Goal: Find specific page/section: Find specific page/section

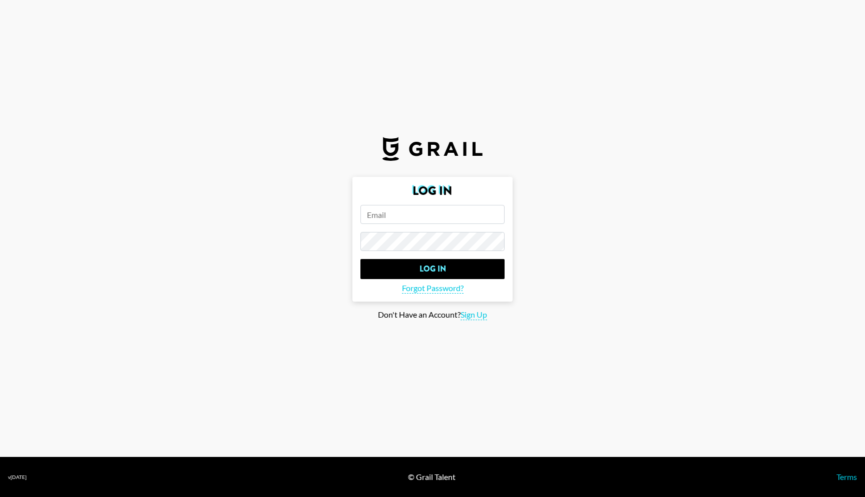
click at [392, 218] on input "email" at bounding box center [433, 214] width 144 height 19
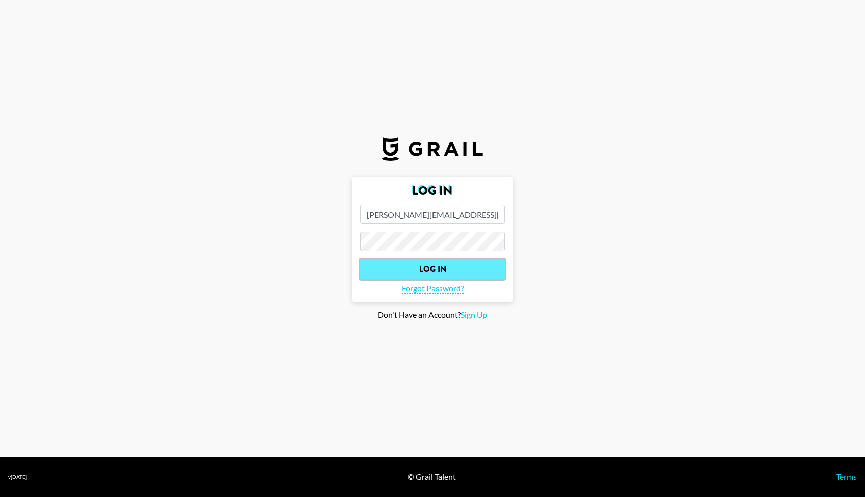
click at [430, 269] on input "Log In" at bounding box center [433, 269] width 144 height 20
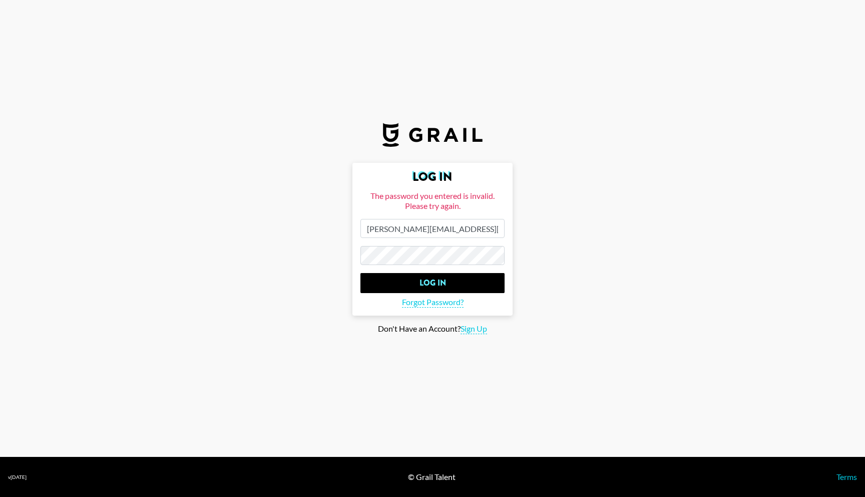
click at [351, 259] on main "Log In The password you entered is invalid. Please try again. [PERSON_NAME][EMA…" at bounding box center [432, 248] width 849 height 171
click at [361, 273] on input "Log In" at bounding box center [433, 283] width 144 height 20
click at [387, 232] on input "[PERSON_NAME][EMAIL_ADDRESS][PERSON_NAME][DOMAIN_NAME]" at bounding box center [433, 228] width 144 height 19
click at [411, 285] on input "Log In" at bounding box center [433, 283] width 144 height 20
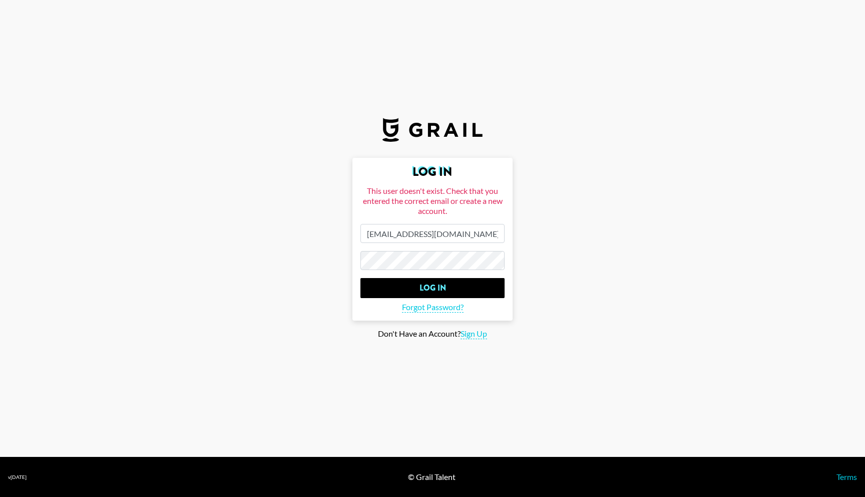
click at [386, 237] on input "[EMAIL_ADDRESS][DOMAIN_NAME]" at bounding box center [433, 233] width 144 height 19
type input "[PERSON_NAME][EMAIL_ADDRESS][PERSON_NAME][DOMAIN_NAME]"
click at [355, 262] on form "Log In This user doesn't exist. Check that you entered the correct email or cre…" at bounding box center [433, 239] width 160 height 163
click at [406, 287] on input "Log In" at bounding box center [433, 288] width 144 height 20
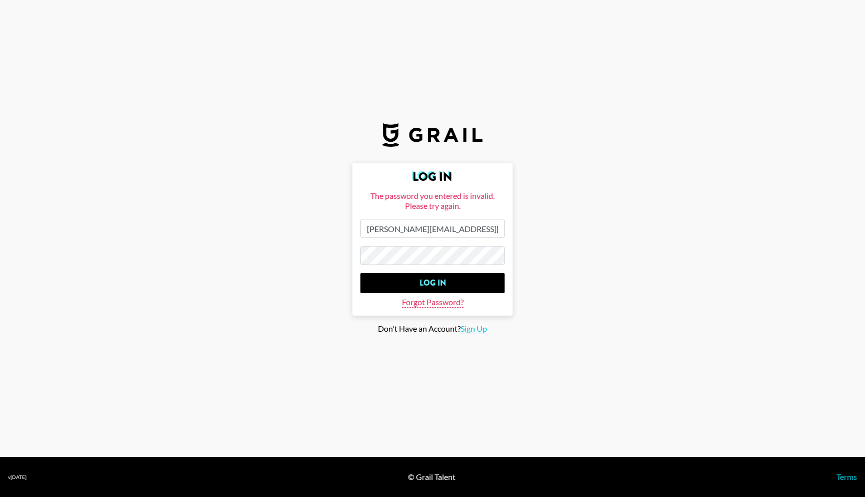
click at [433, 300] on span "Forgot Password?" at bounding box center [433, 302] width 62 height 11
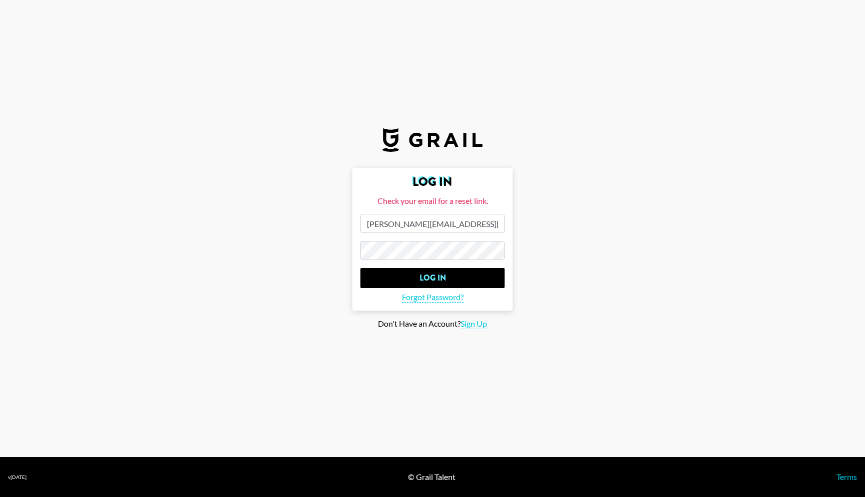
click at [332, 247] on main "Log In Check your email for a reset link. [PERSON_NAME][EMAIL_ADDRESS][PERSON_N…" at bounding box center [432, 248] width 849 height 161
click at [361, 268] on input "Log In" at bounding box center [433, 278] width 144 height 20
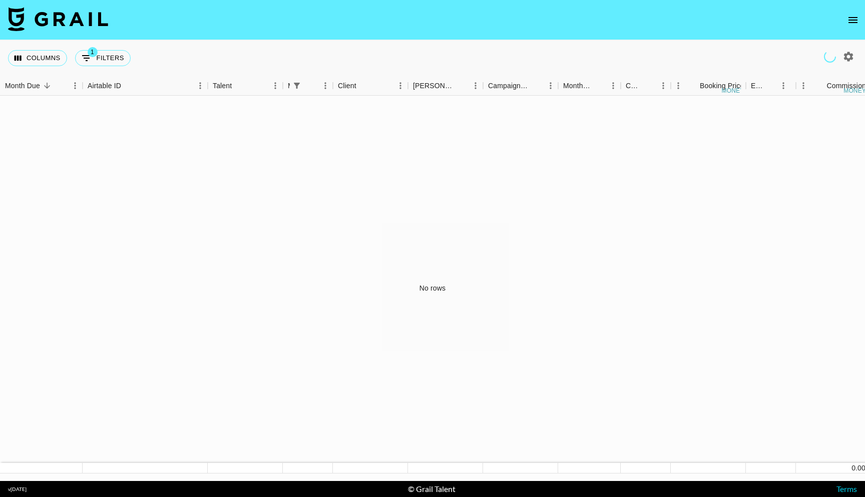
click at [856, 19] on icon "open drawer" at bounding box center [853, 20] width 12 height 12
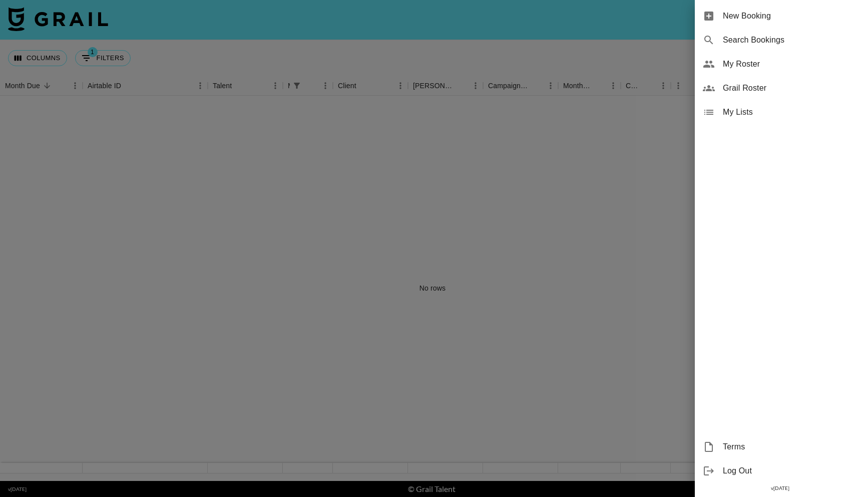
click at [731, 67] on span "My Roster" at bounding box center [790, 64] width 134 height 12
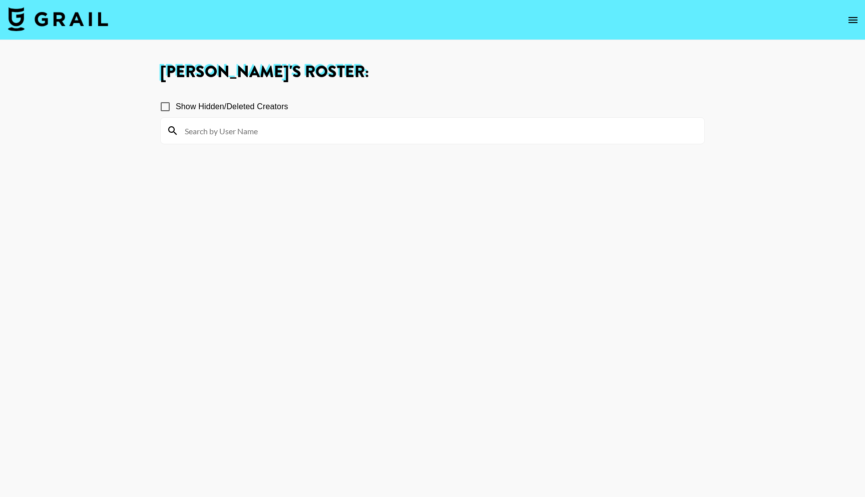
click at [226, 131] on input at bounding box center [439, 131] width 520 height 16
click at [851, 21] on icon "open drawer" at bounding box center [853, 20] width 12 height 12
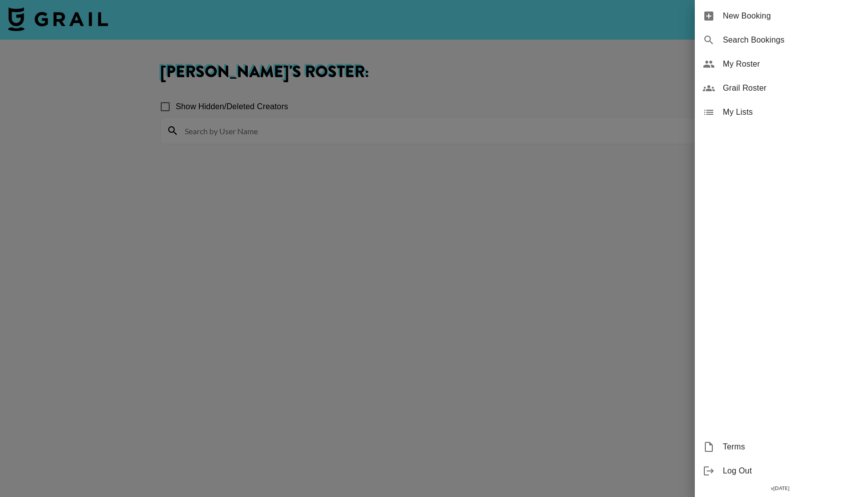
click at [741, 88] on span "Grail Roster" at bounding box center [790, 88] width 134 height 12
click at [261, 108] on div at bounding box center [432, 248] width 865 height 497
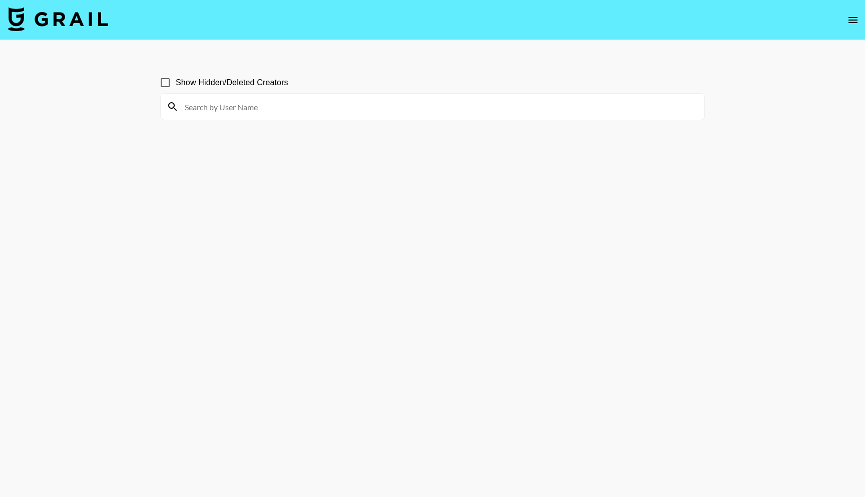
click at [237, 108] on input at bounding box center [439, 107] width 520 height 16
click at [212, 112] on input "ha" at bounding box center [439, 107] width 520 height 16
click at [215, 105] on input "[PERSON_NAME]" at bounding box center [439, 107] width 520 height 16
drag, startPoint x: 235, startPoint y: 110, endPoint x: 179, endPoint y: 110, distance: 56.1
click at [179, 110] on input "[PERSON_NAME]" at bounding box center [439, 107] width 520 height 16
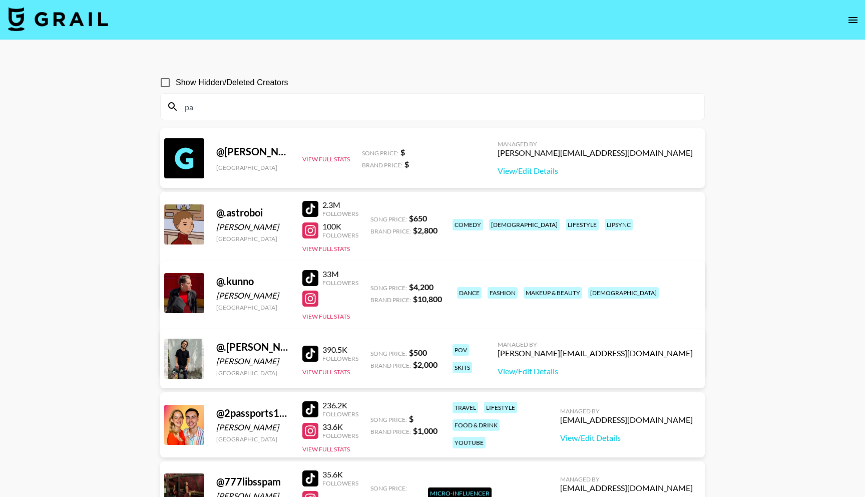
type input "p"
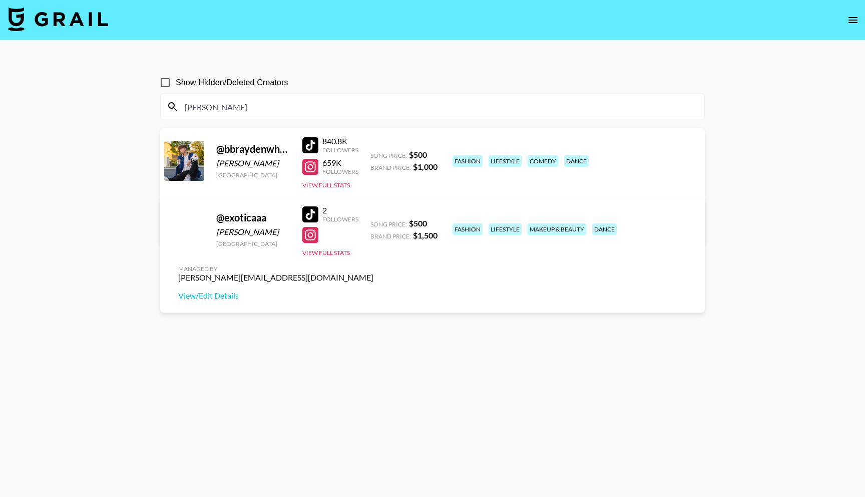
type input "[PERSON_NAME]"
